Goal: Task Accomplishment & Management: Use online tool/utility

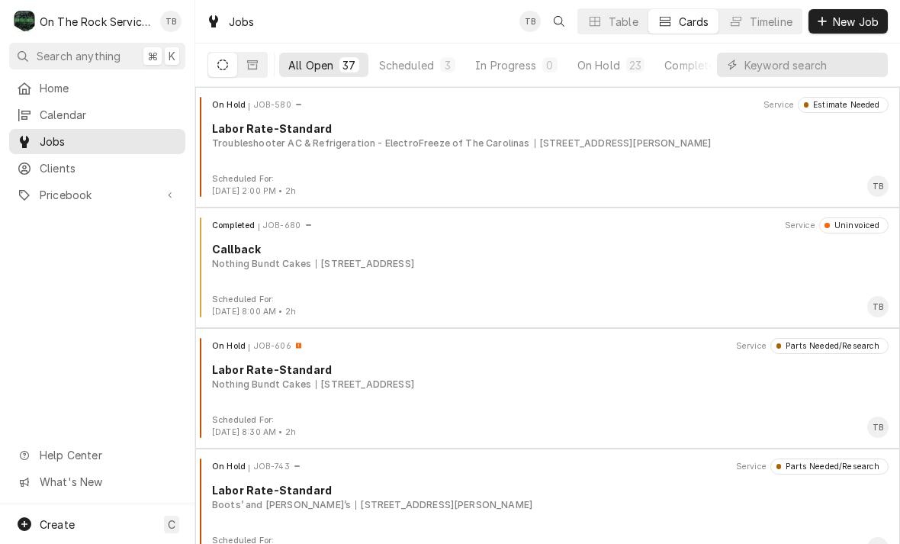
click at [615, 69] on div "On Hold" at bounding box center [598, 65] width 43 height 16
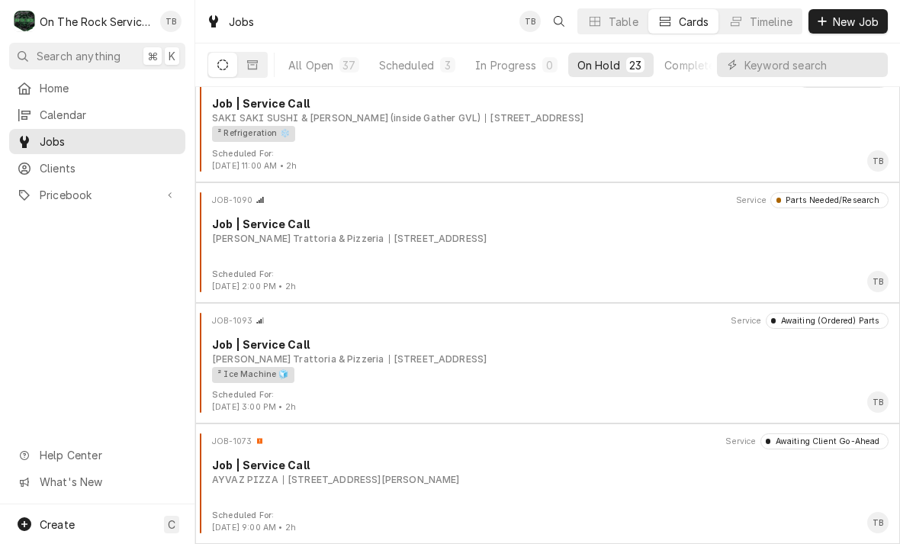
scroll to position [2314, 0]
click at [602, 244] on div "[PERSON_NAME] Trattoria & Pizzeria [STREET_ADDRESS]" at bounding box center [550, 239] width 676 height 14
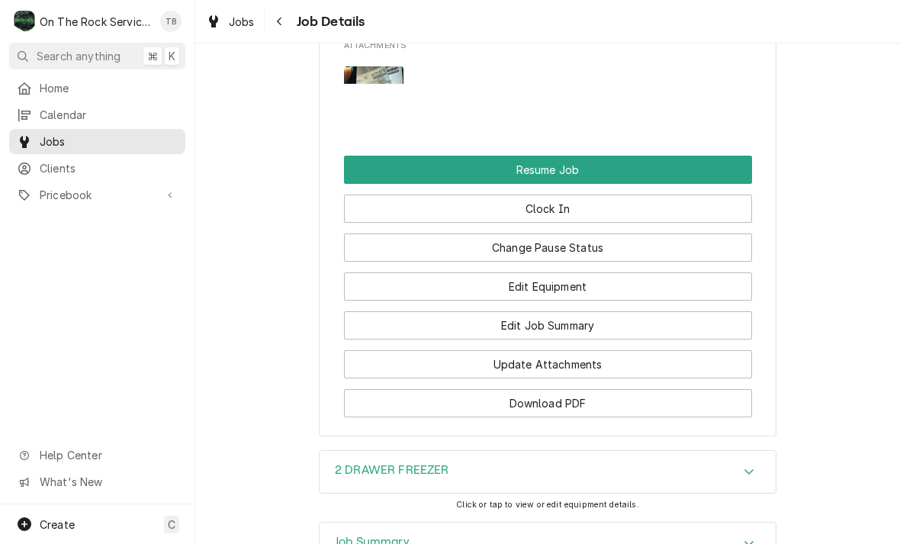
scroll to position [1523, 0]
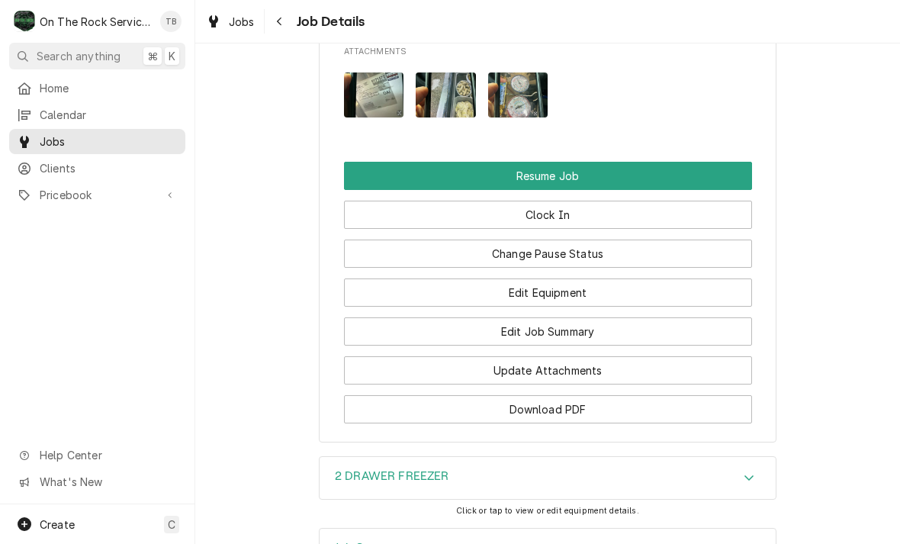
click at [570, 204] on button "Clock In" at bounding box center [548, 215] width 408 height 28
click at [572, 162] on button "Resume Job" at bounding box center [548, 176] width 408 height 28
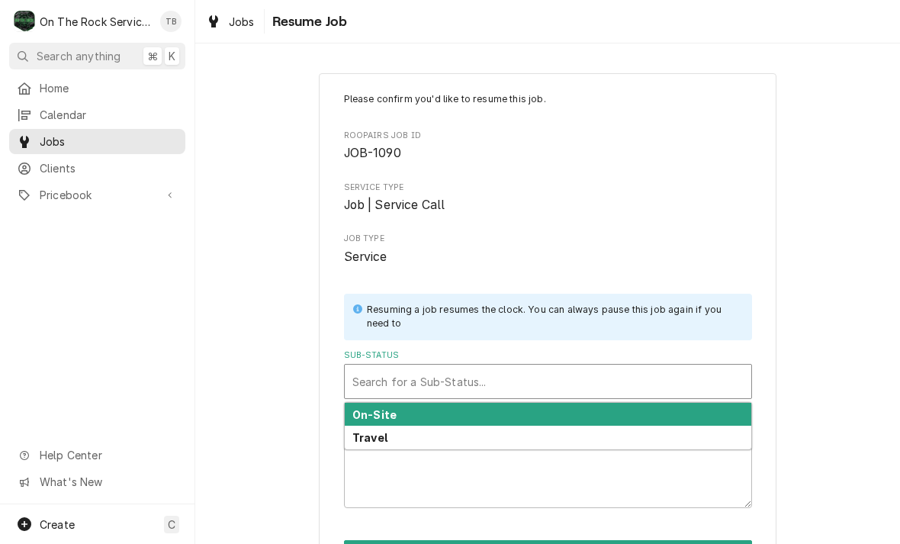
click at [862, 409] on div "Please confirm you'd like to resume this job. Roopairs Job ID JOB-1090 Service …" at bounding box center [547, 349] width 705 height 580
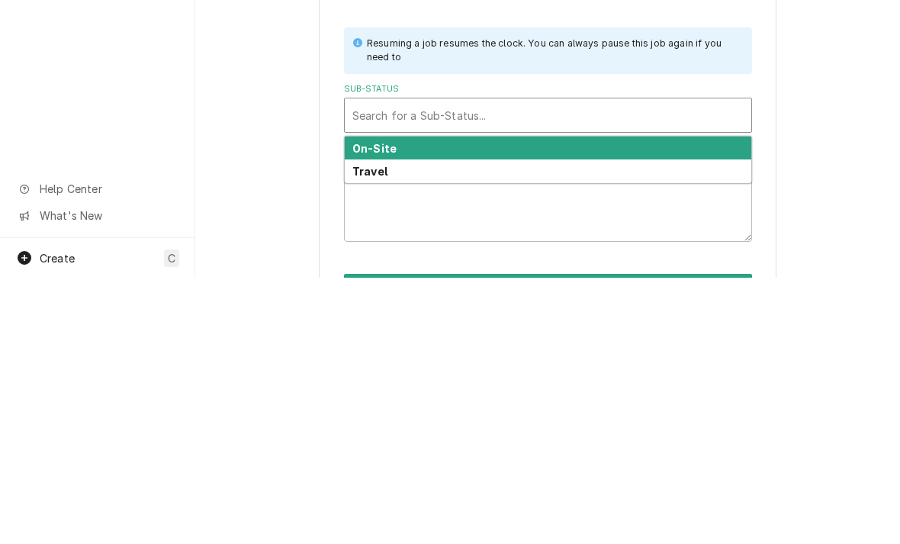
click at [419, 403] on div "On-Site" at bounding box center [548, 415] width 406 height 24
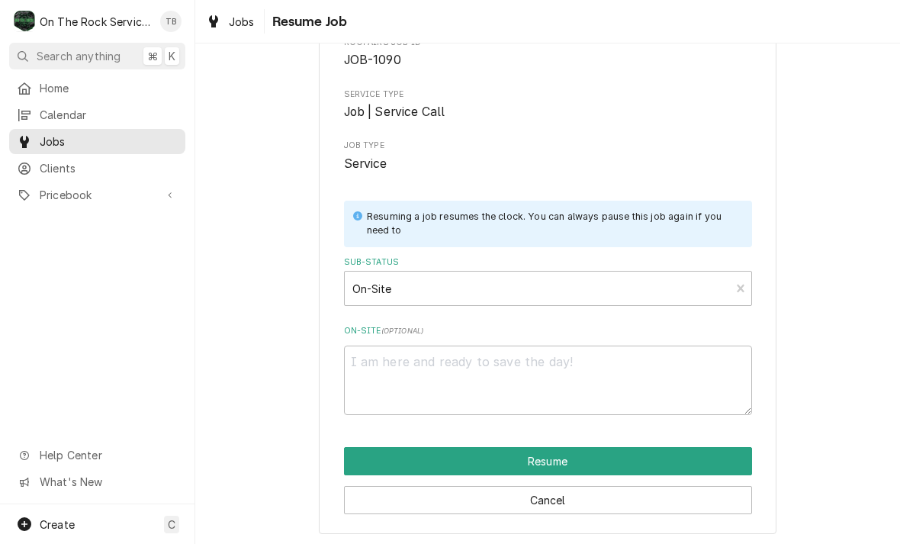
scroll to position [93, 0]
click at [546, 457] on button "Resume" at bounding box center [548, 461] width 408 height 28
type textarea "x"
